Goal: Transaction & Acquisition: Purchase product/service

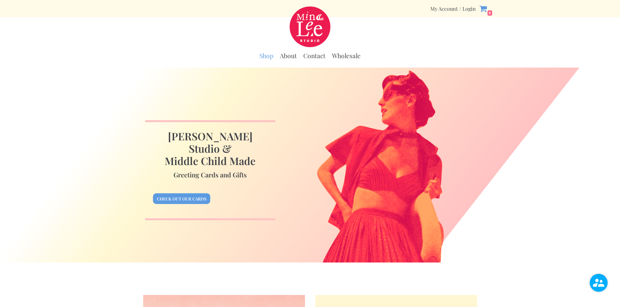
click at [263, 56] on link "Shop" at bounding box center [266, 56] width 14 height 8
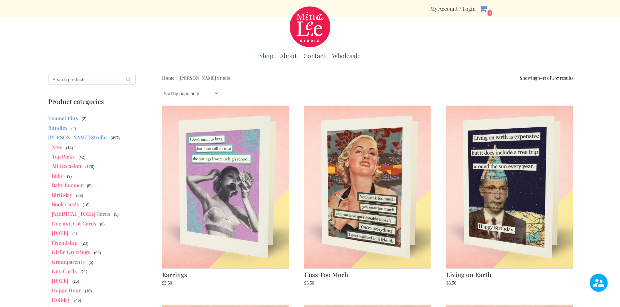
click at [94, 79] on input "Search for:" at bounding box center [92, 79] width 88 height 11
type input "cat magnets"
click at [121, 74] on button "Search" at bounding box center [128, 79] width 15 height 11
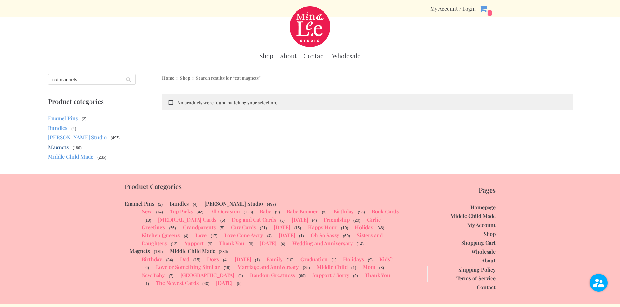
click at [58, 146] on link "Magnets" at bounding box center [58, 147] width 20 height 7
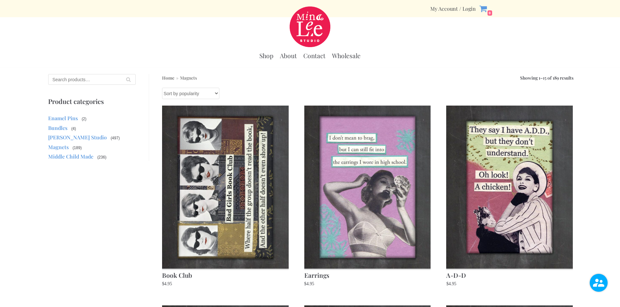
click at [96, 79] on input "Search for:" at bounding box center [92, 79] width 88 height 11
type input "cats"
click at [121, 74] on button "Search" at bounding box center [128, 79] width 15 height 11
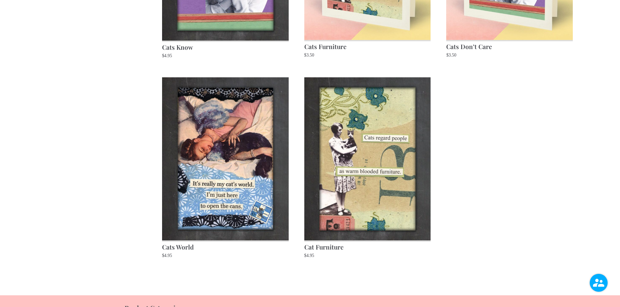
scroll to position [192, 0]
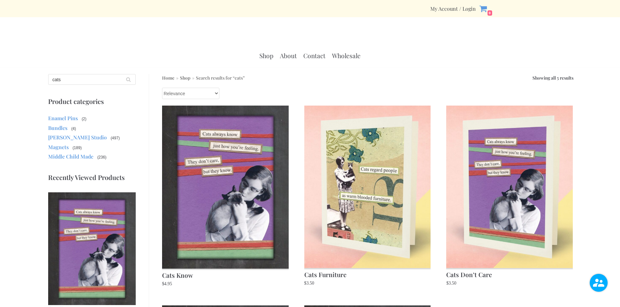
scroll to position [192, 0]
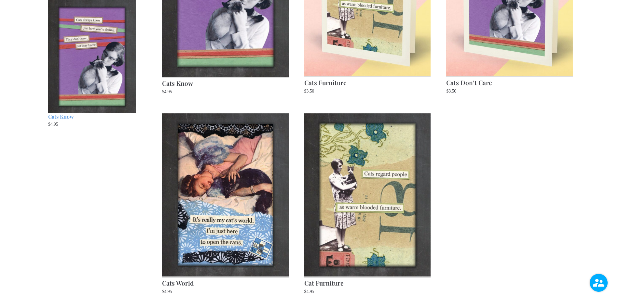
click at [351, 176] on img at bounding box center [367, 195] width 127 height 163
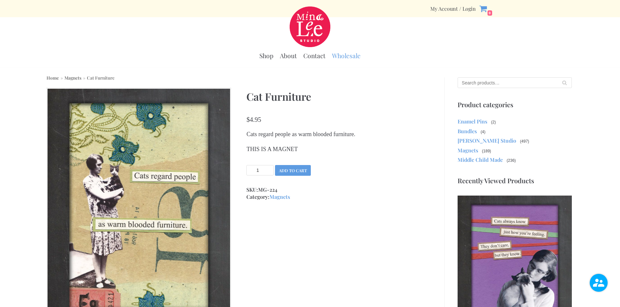
click at [350, 53] on link "Wholesale" at bounding box center [346, 56] width 29 height 8
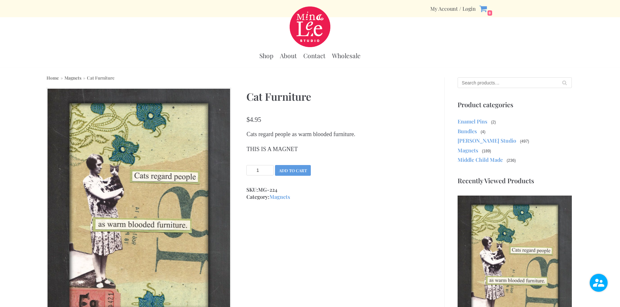
click at [259, 171] on input "1" at bounding box center [259, 170] width 27 height 10
type input "25"
click at [289, 168] on button "Add to cart" at bounding box center [293, 170] width 36 height 11
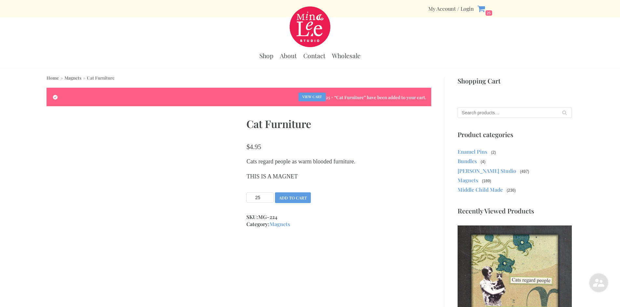
type input "1"
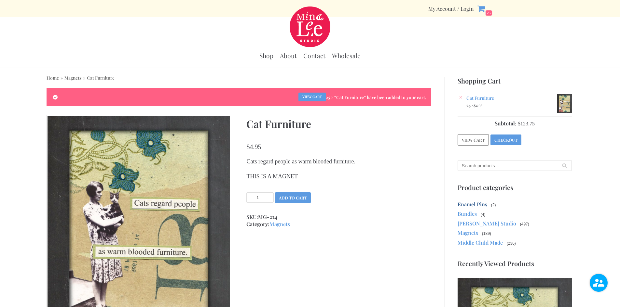
click at [472, 204] on link "Enamel Pins" at bounding box center [472, 204] width 30 height 7
